Goal: Information Seeking & Learning: Learn about a topic

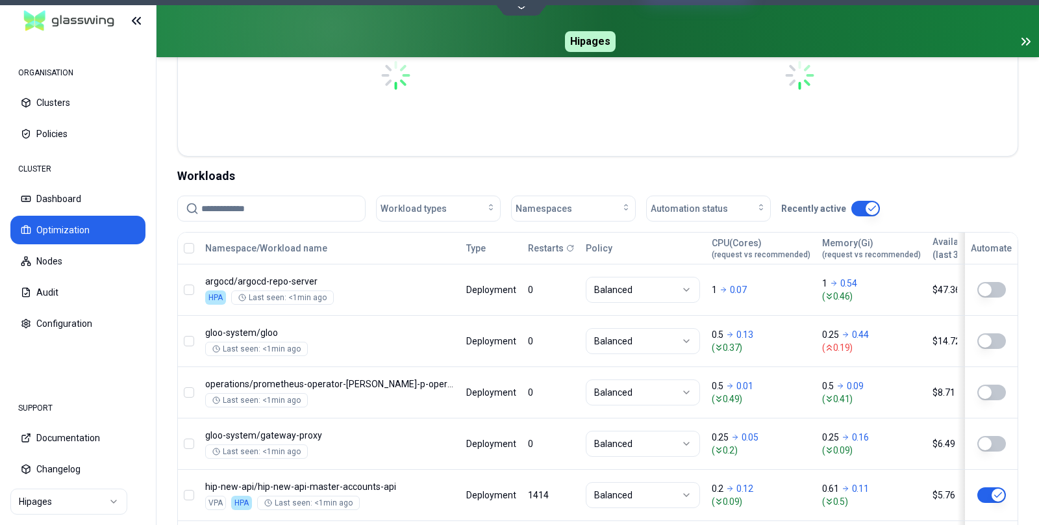
scroll to position [380, 0]
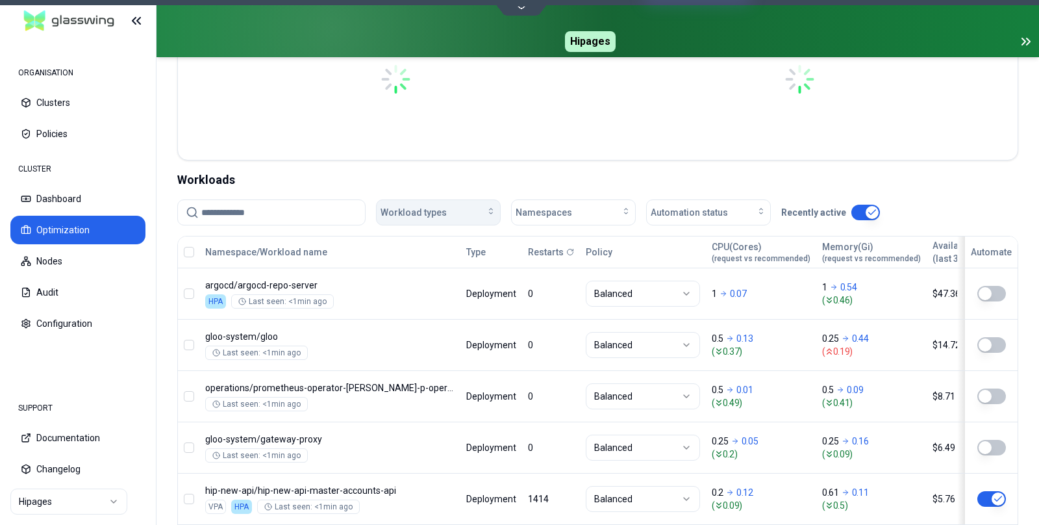
click at [486, 208] on icon "button" at bounding box center [491, 211] width 10 height 10
click at [566, 209] on span "Namespaces" at bounding box center [543, 212] width 56 height 13
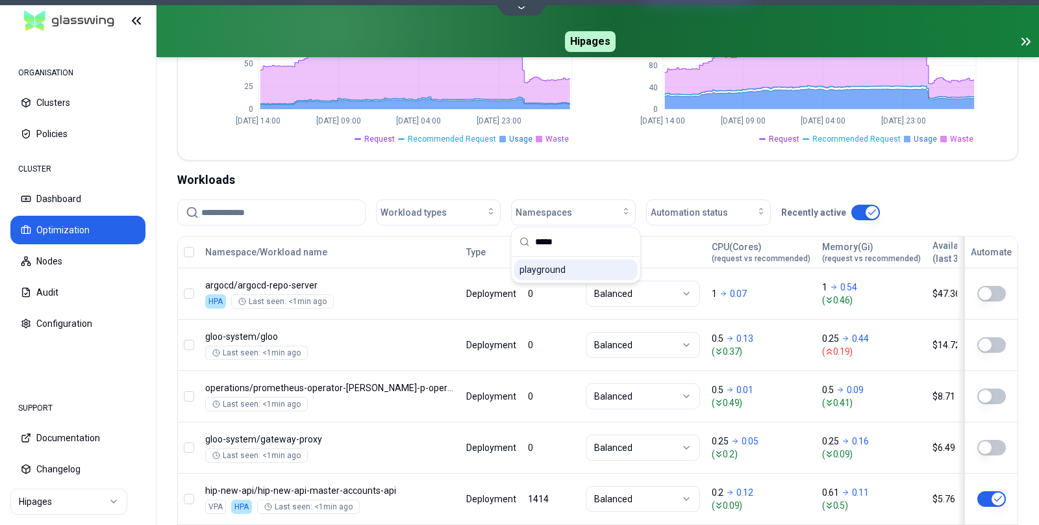
type input "*****"
click at [547, 266] on span "playground" at bounding box center [542, 269] width 46 height 13
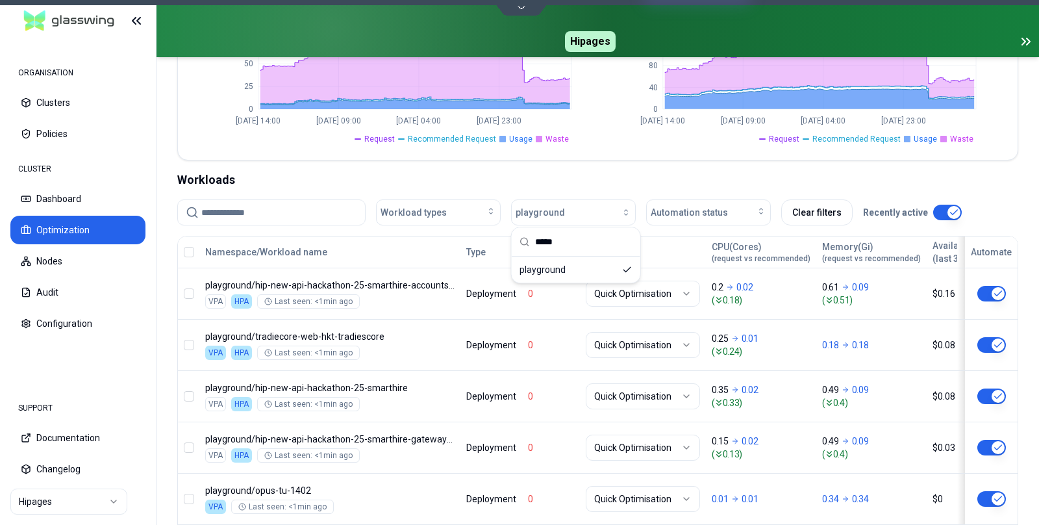
click at [602, 180] on div "Workloads" at bounding box center [597, 180] width 841 height 18
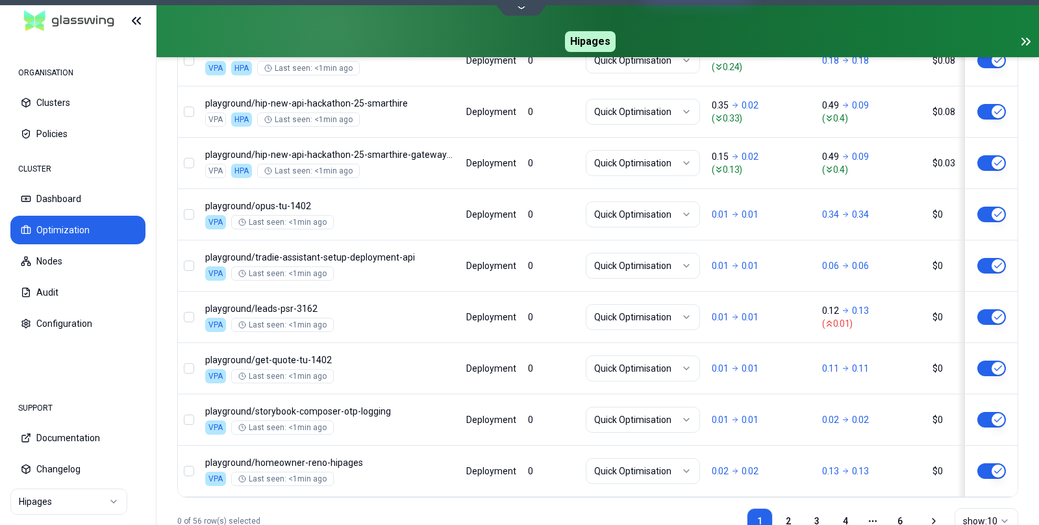
scroll to position [699, 0]
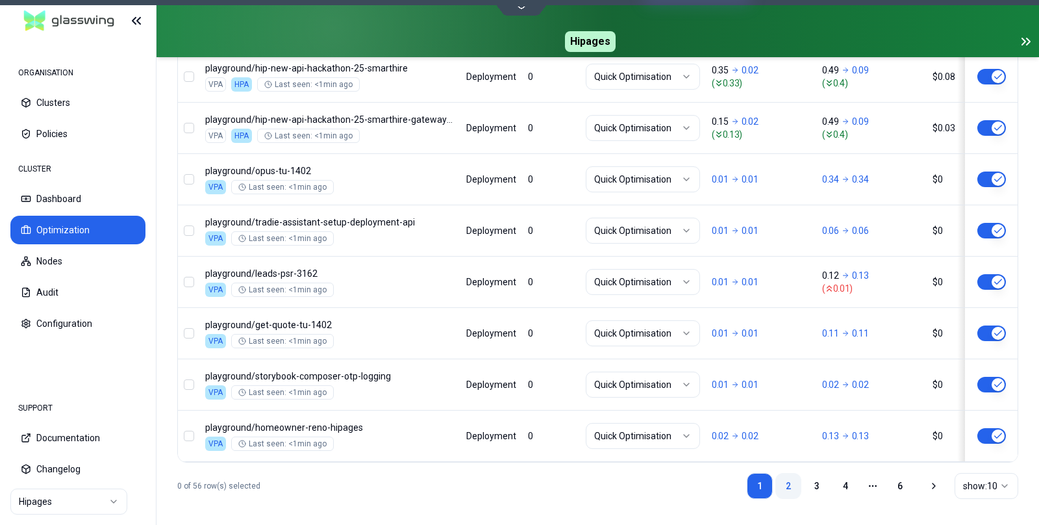
click at [789, 485] on link "2" at bounding box center [788, 486] width 26 height 26
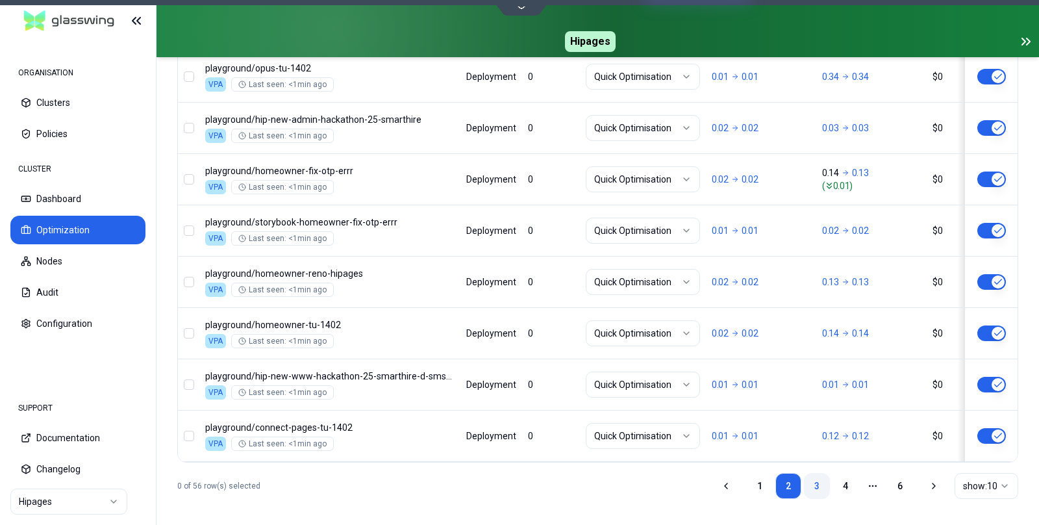
click at [812, 475] on link "3" at bounding box center [817, 486] width 26 height 26
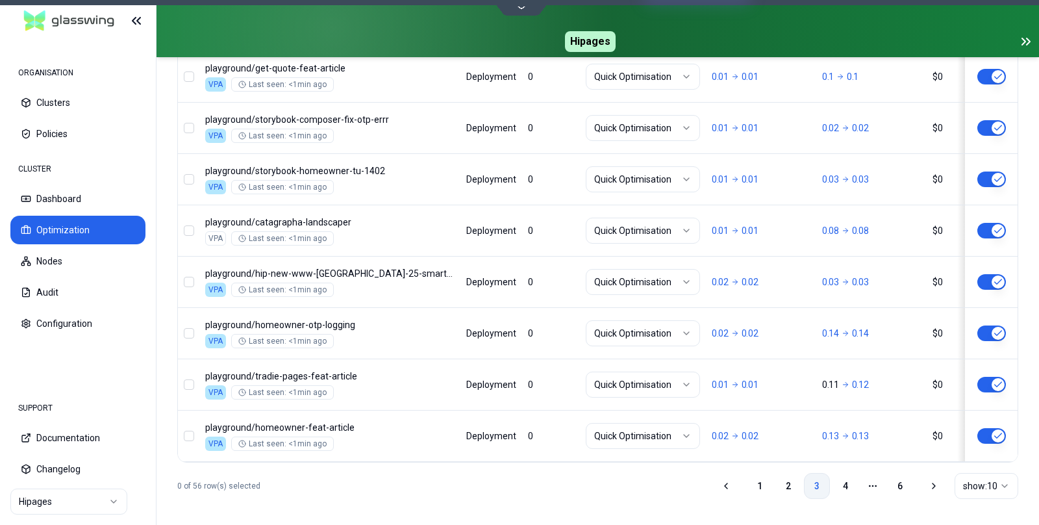
click at [819, 483] on link "3" at bounding box center [817, 486] width 26 height 26
click at [839, 480] on link "4" at bounding box center [845, 486] width 26 height 26
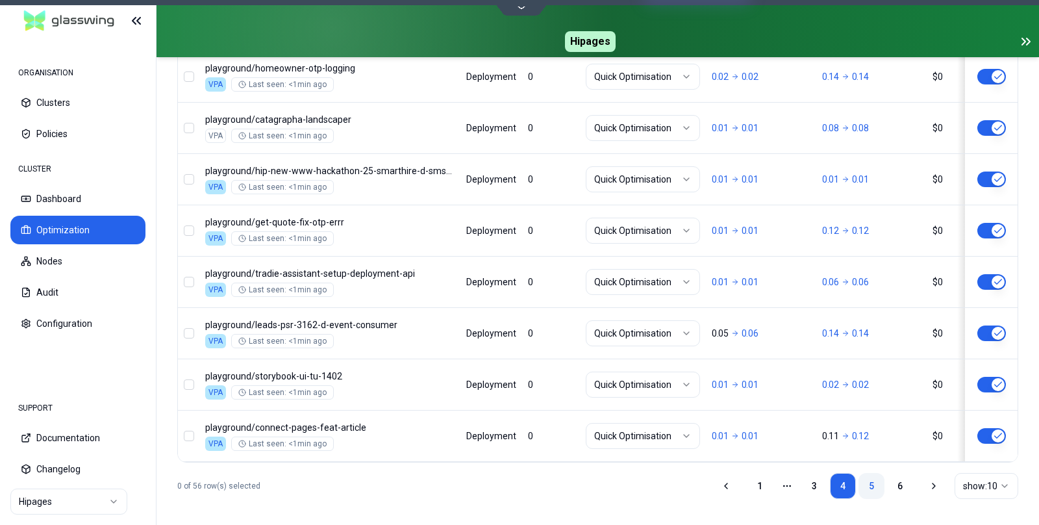
click at [868, 485] on link "5" at bounding box center [871, 486] width 26 height 26
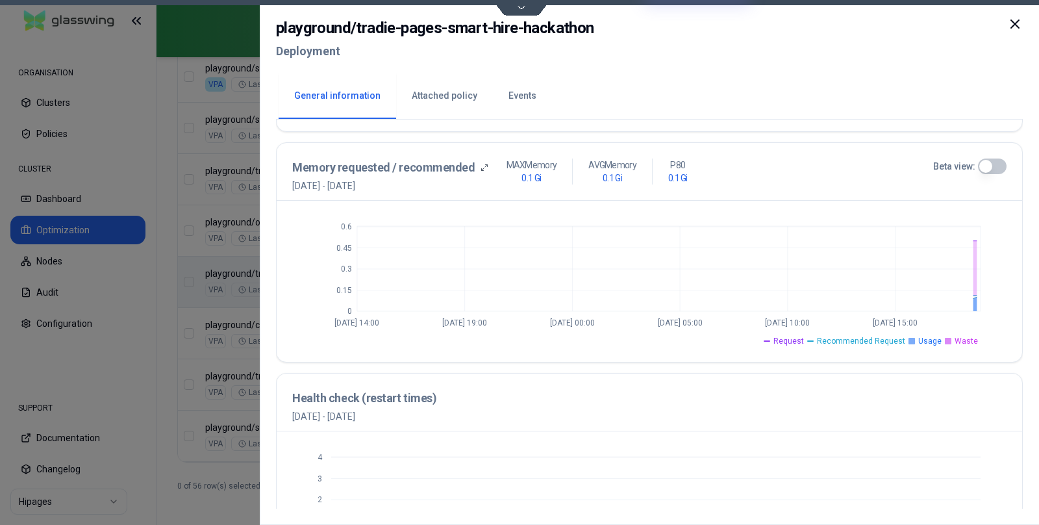
scroll to position [487, 0]
drag, startPoint x: 959, startPoint y: 246, endPoint x: 991, endPoint y: 248, distance: 32.5
click at [991, 248] on icon "0 0.15 0.3 0.45 0.6 [DATE] 14:00 [DATE] 19:00 [DATE] 00:00 [DATE] 05:00 [DATE] …" at bounding box center [649, 284] width 714 height 130
drag, startPoint x: 963, startPoint y: 251, endPoint x: 989, endPoint y: 249, distance: 26.1
click at [989, 249] on icon "0 0.15 0.3 0.45 0.6 [DATE] 14:00 [DATE] 19:00 [DATE] 00:00 [DATE] 05:00 [DATE] …" at bounding box center [649, 284] width 714 height 130
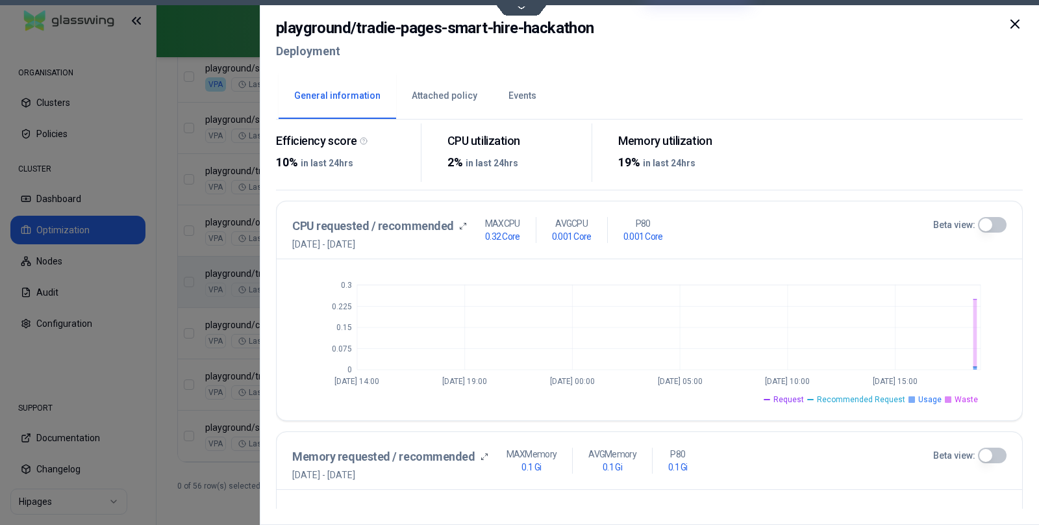
scroll to position [0, 0]
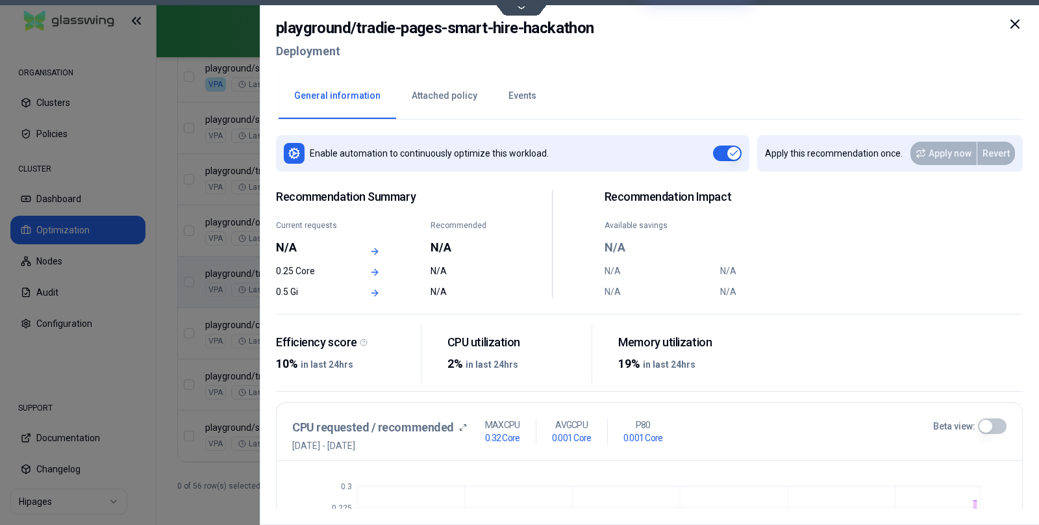
click at [1015, 23] on icon at bounding box center [1015, 24] width 8 height 8
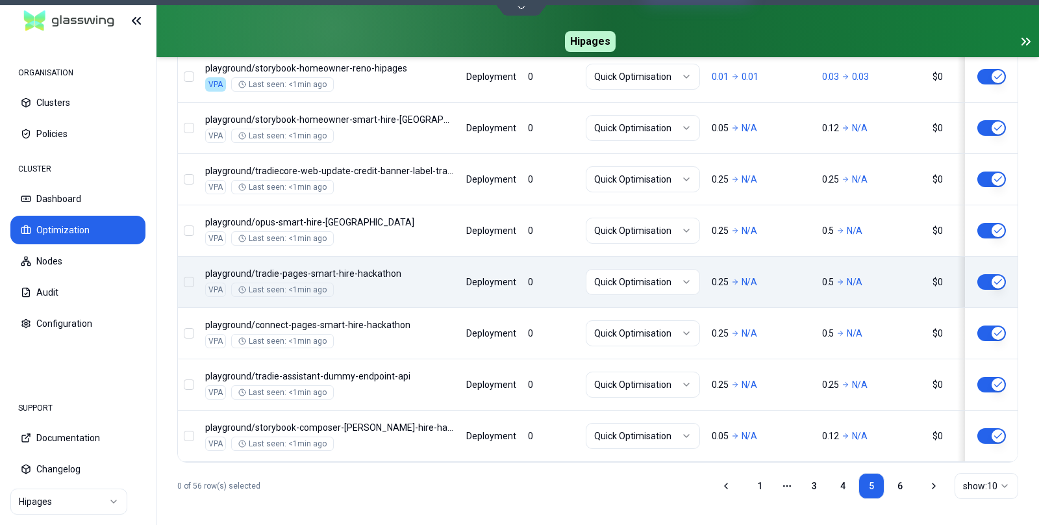
scroll to position [699, 0]
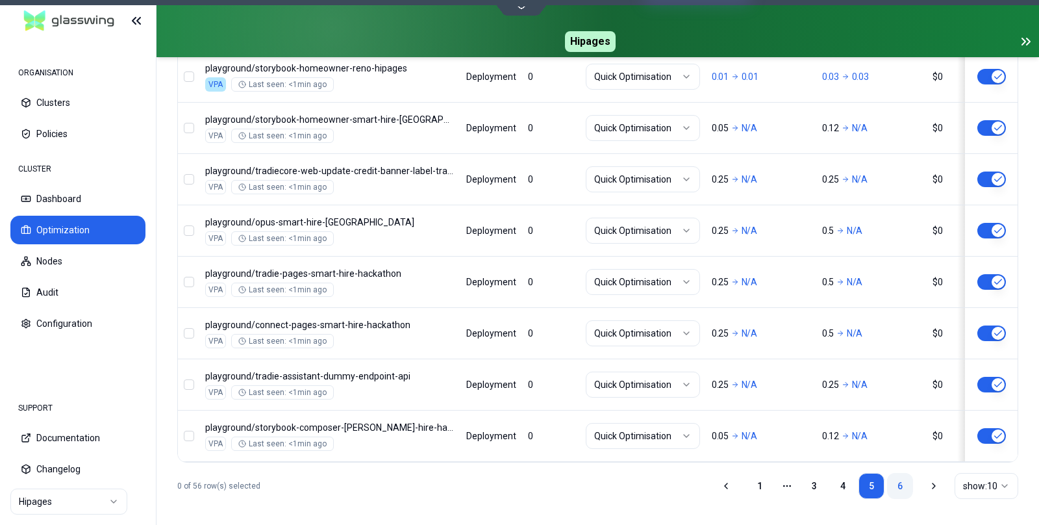
click at [897, 482] on link "6" at bounding box center [900, 486] width 26 height 26
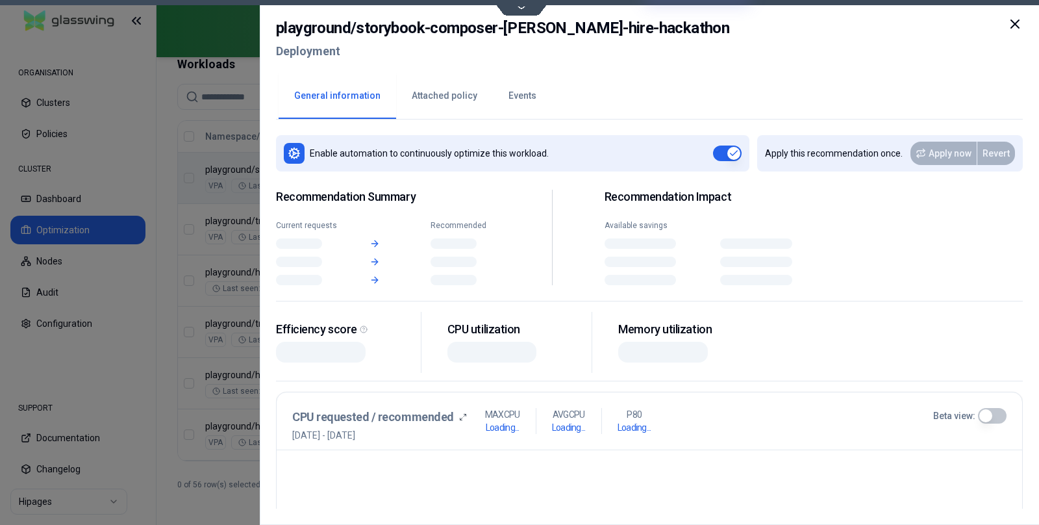
scroll to position [495, 0]
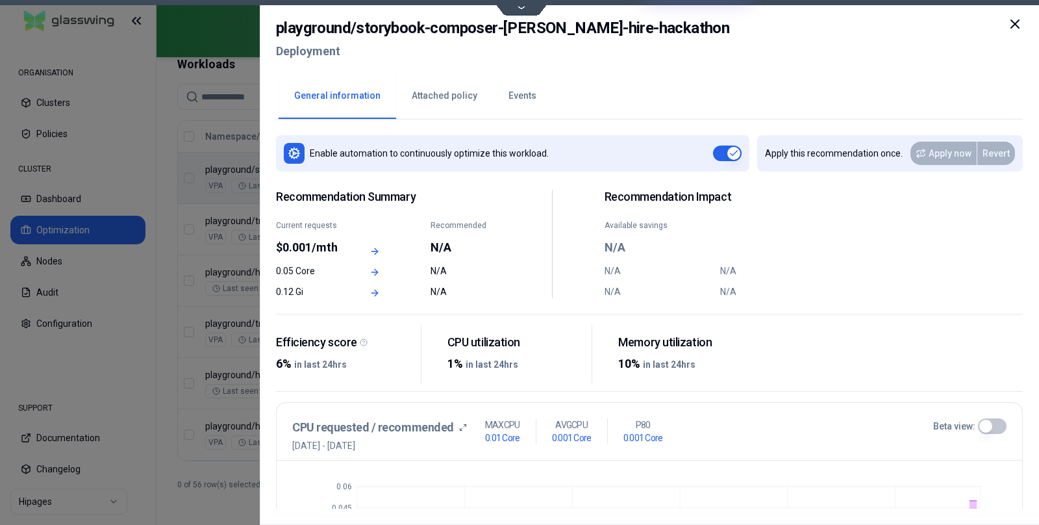
click at [1017, 25] on icon at bounding box center [1015, 24] width 16 height 16
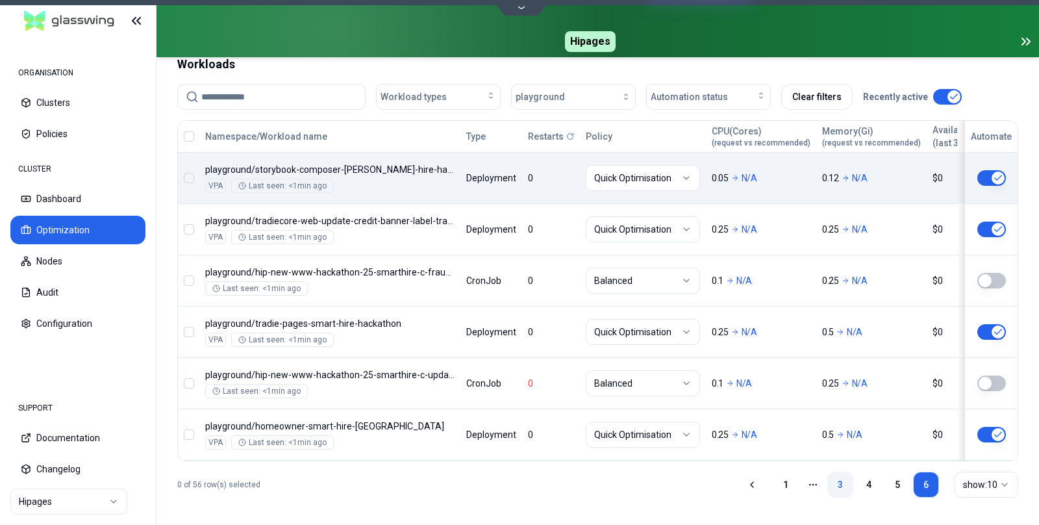
click at [839, 478] on link "3" at bounding box center [840, 484] width 26 height 26
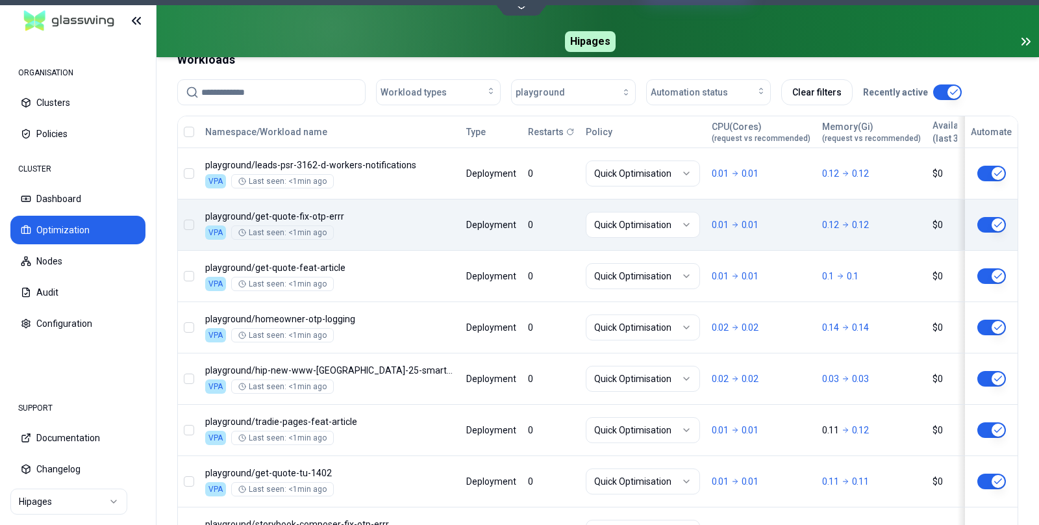
scroll to position [699, 0]
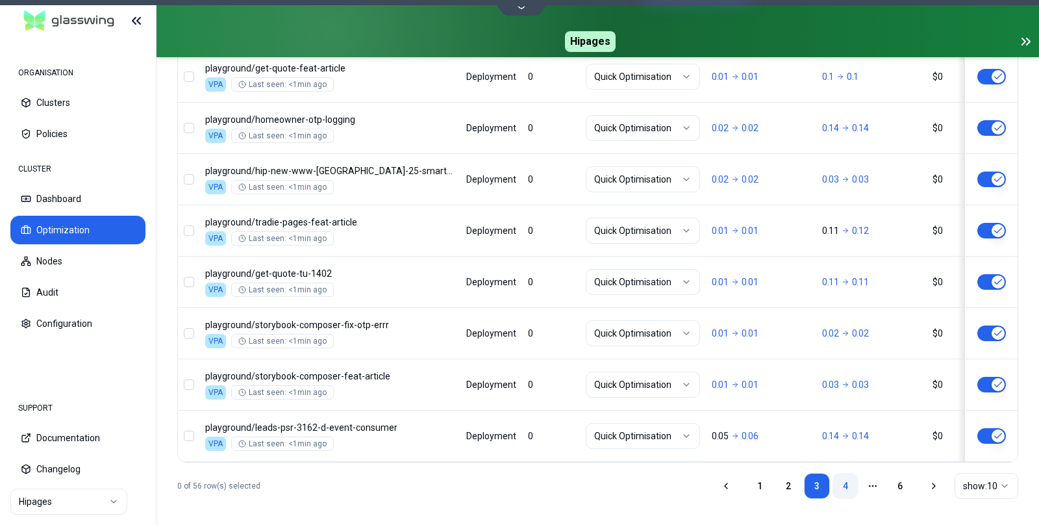
click at [838, 483] on link "4" at bounding box center [845, 486] width 26 height 26
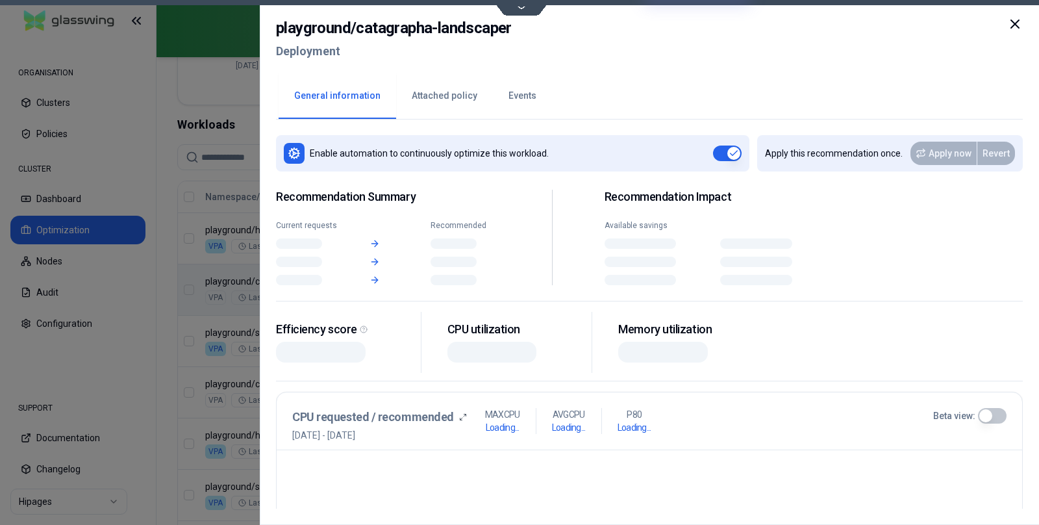
scroll to position [435, 0]
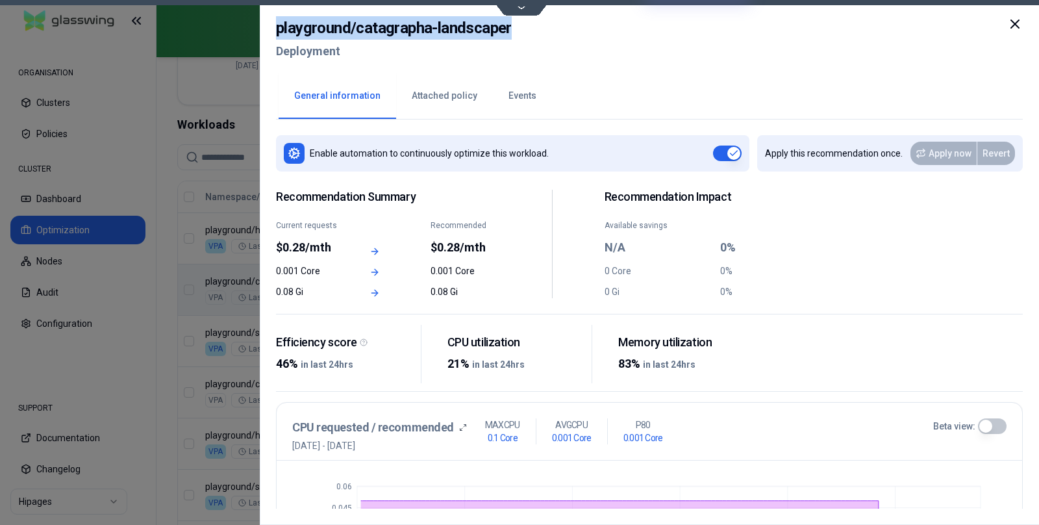
drag, startPoint x: 513, startPoint y: 29, endPoint x: 284, endPoint y: 18, distance: 229.4
click at [262, 18] on div "playground / catagrapha-landscaper Deployment General information Attached poli…" at bounding box center [649, 262] width 779 height 525
copy h2 "playground / catagrapha-landscaper"
click at [1019, 21] on icon at bounding box center [1015, 24] width 16 height 16
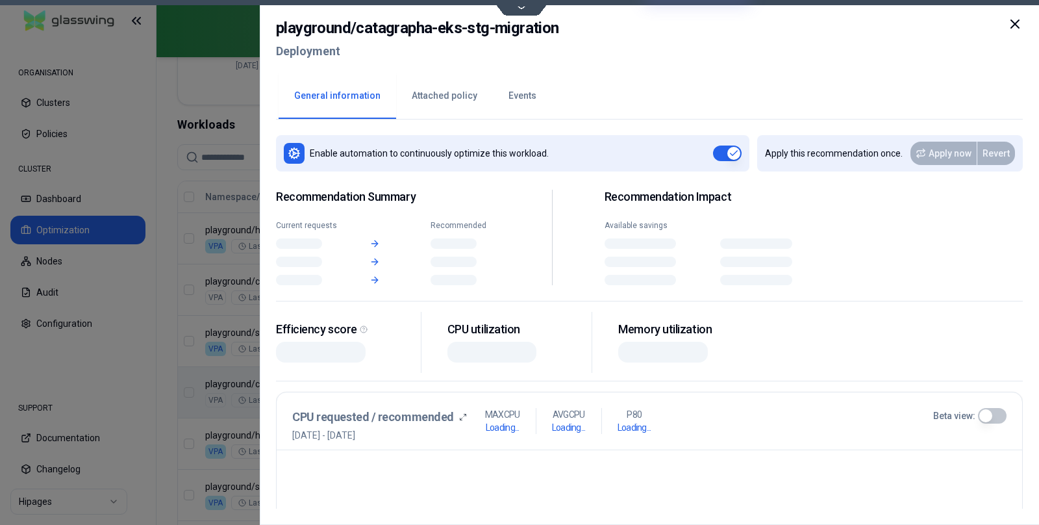
scroll to position [435, 0]
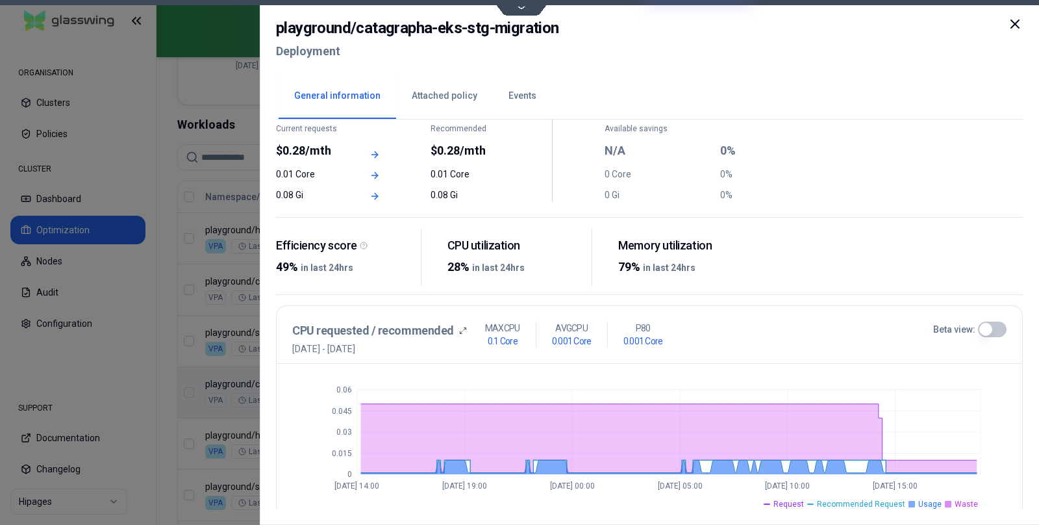
scroll to position [296, 0]
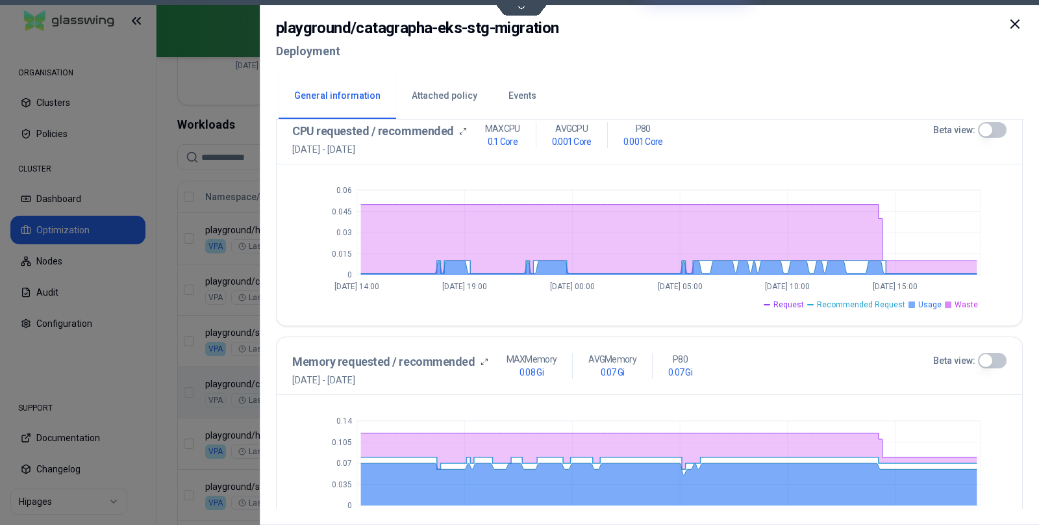
click at [1011, 23] on icon at bounding box center [1015, 24] width 16 height 16
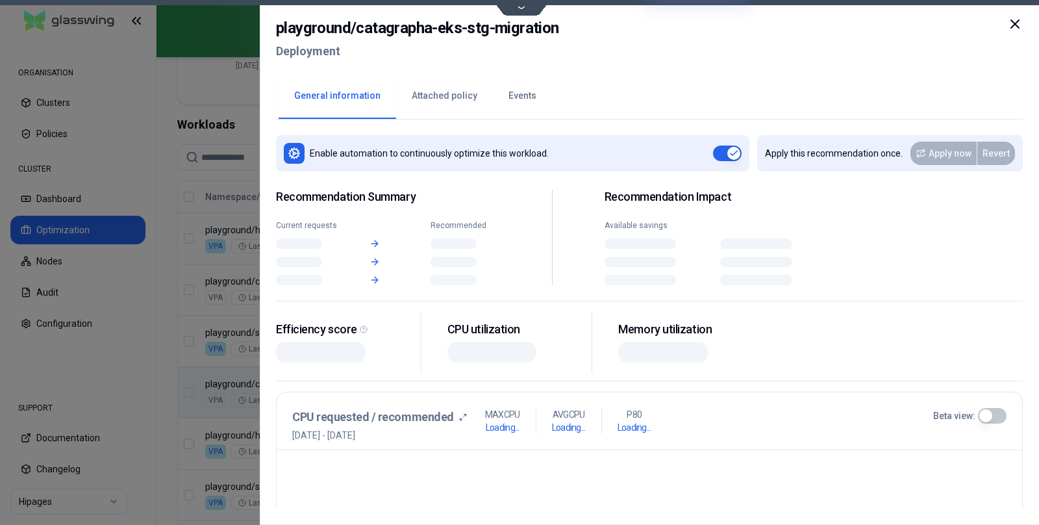
scroll to position [435, 0]
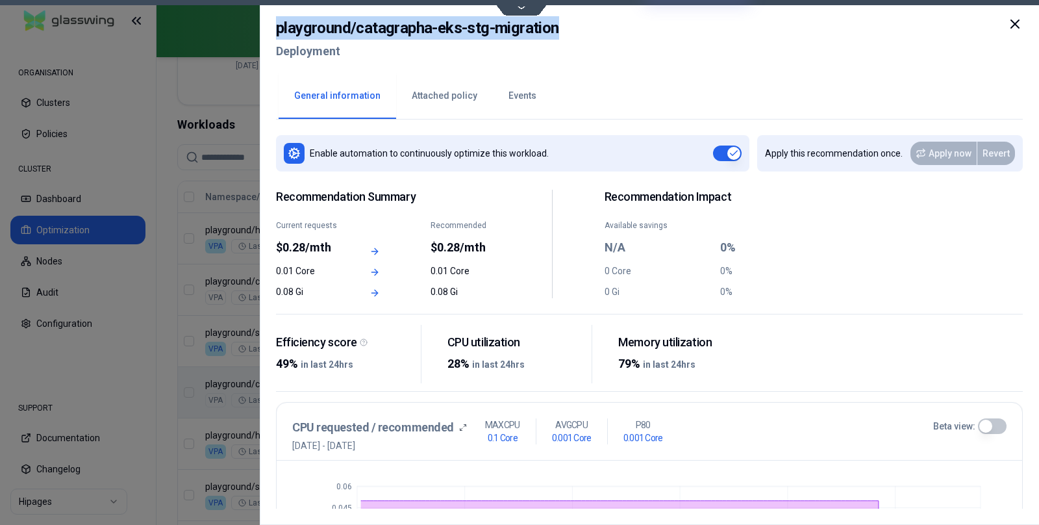
drag, startPoint x: 562, startPoint y: 31, endPoint x: 275, endPoint y: 17, distance: 287.3
click at [275, 17] on div "playground / catagrapha-eks-stg-migration Deployment General information Attach…" at bounding box center [649, 262] width 779 height 525
copy h2 "playground / catagrapha-eks-stg-migration"
click at [1014, 23] on icon at bounding box center [1015, 24] width 8 height 8
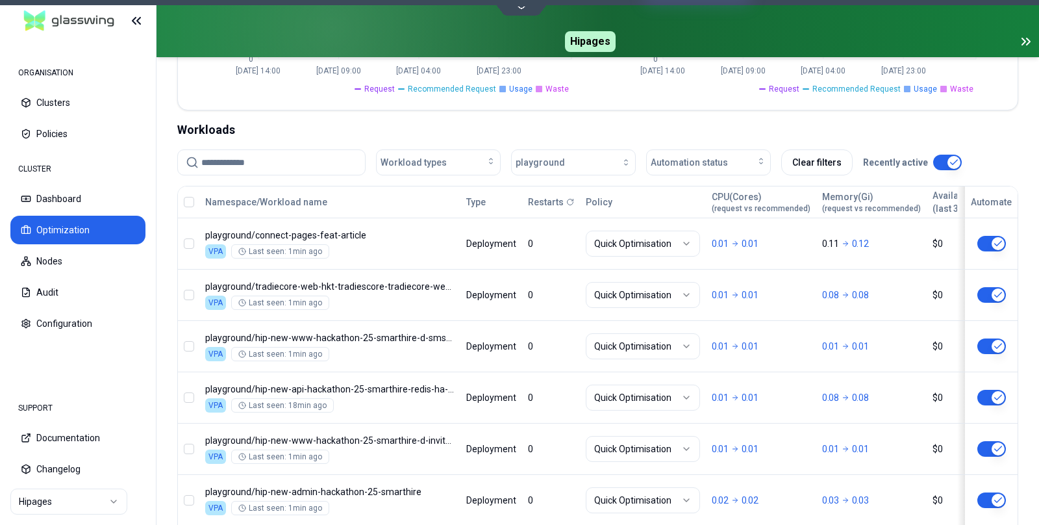
scroll to position [430, 0]
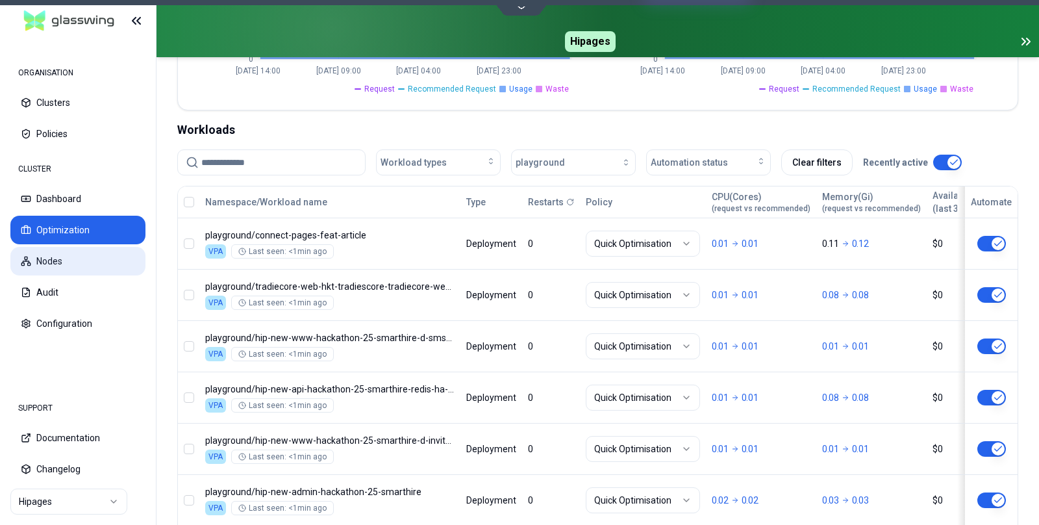
click at [59, 265] on button "Nodes" at bounding box center [77, 261] width 135 height 29
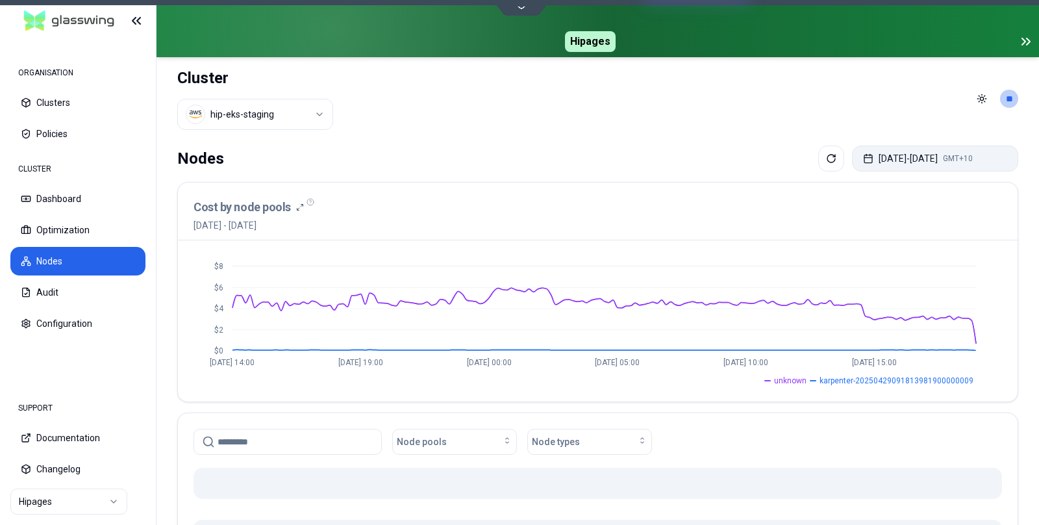
click at [962, 160] on button "[DATE] - [DATE] GMT+10" at bounding box center [935, 158] width 166 height 26
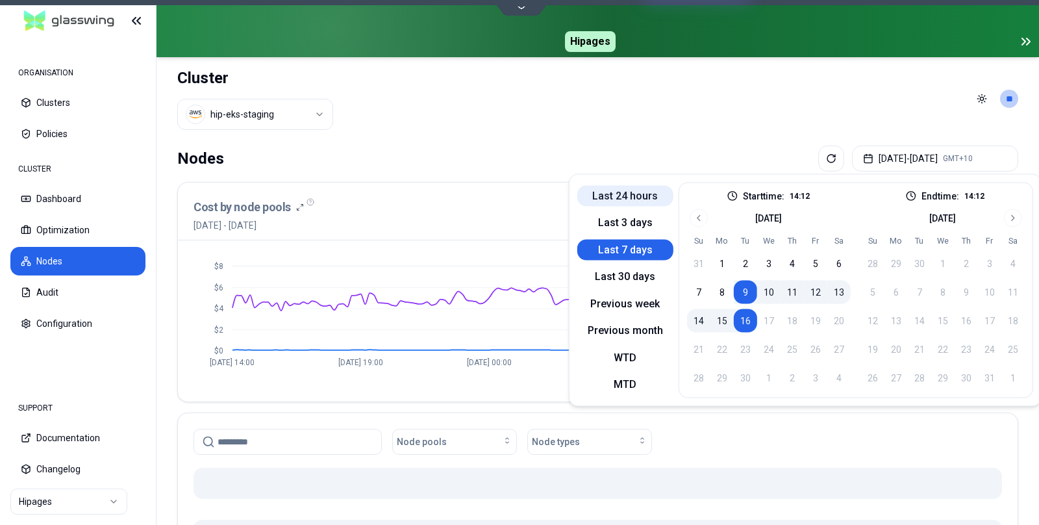
click at [619, 193] on button "Last 24 hours" at bounding box center [625, 195] width 96 height 21
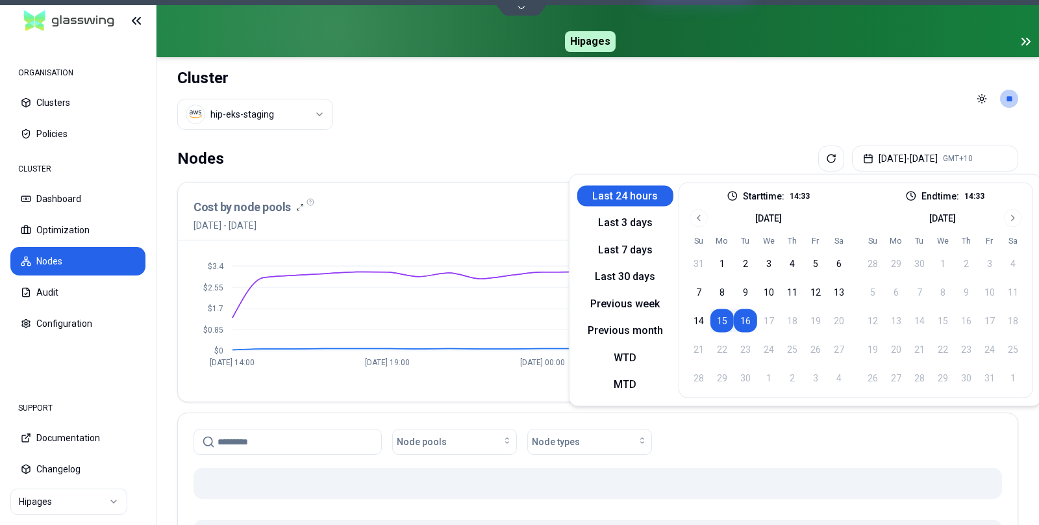
click at [499, 123] on header "Cluster hip-eks-staging Toggle theme **" at bounding box center [597, 98] width 882 height 83
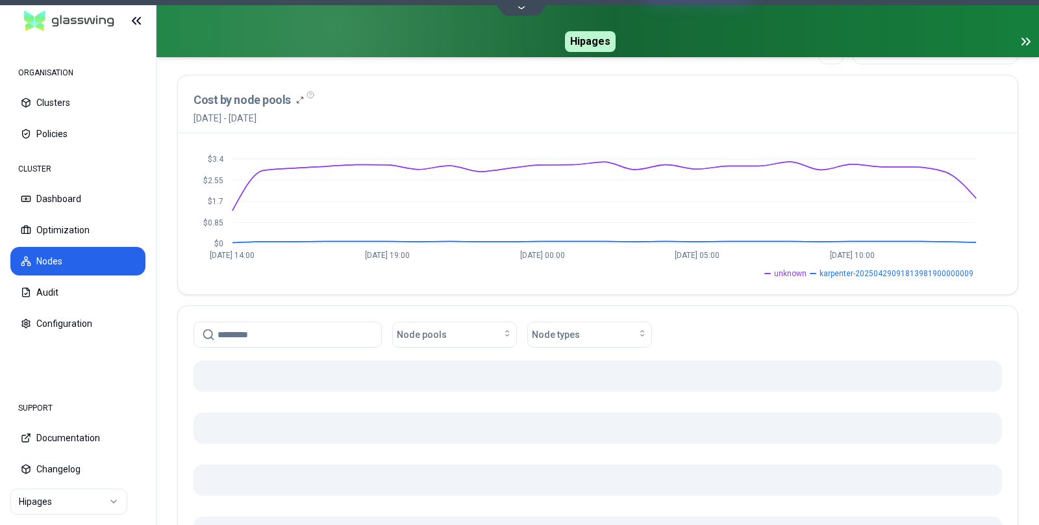
scroll to position [303, 0]
